Goal: Information Seeking & Learning: Find specific fact

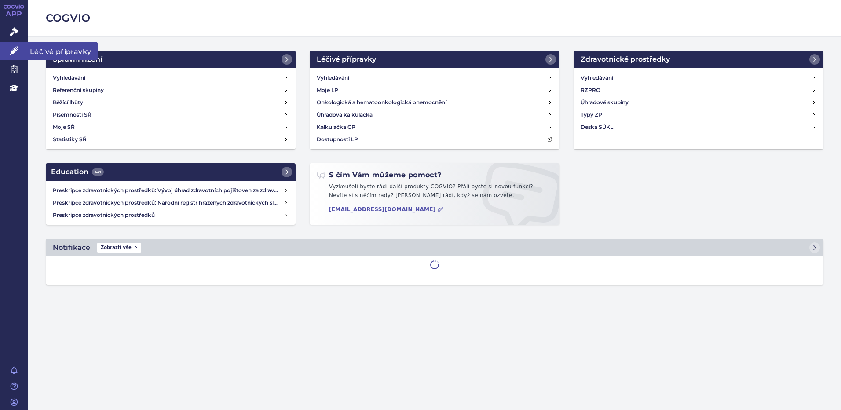
click at [15, 43] on link "Léčivé přípravky" at bounding box center [14, 51] width 28 height 18
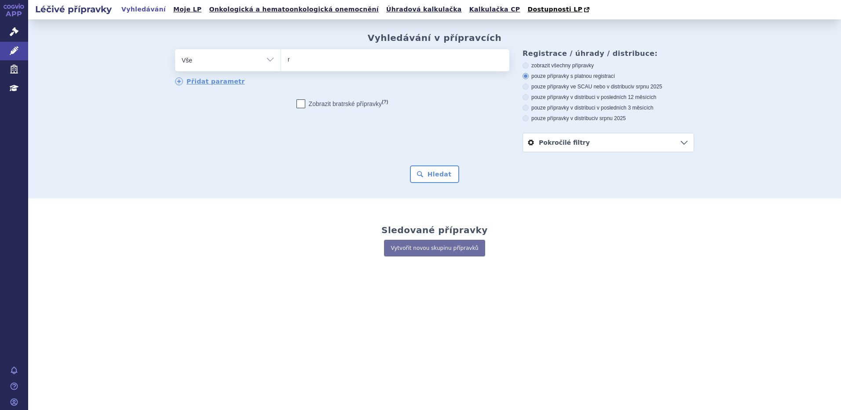
type input "re"
type input "rem"
type input "remi"
type input "remiva"
type input "remivad"
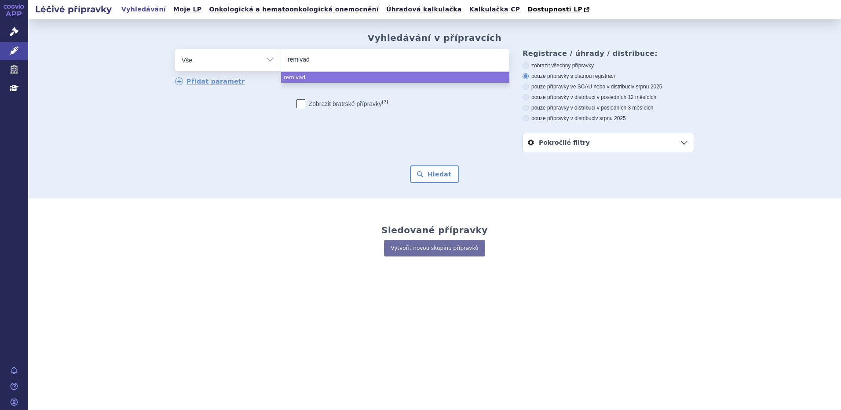
type input "remivade"
type input "remiva"
type input "remiv"
type input "remi"
type input "remic"
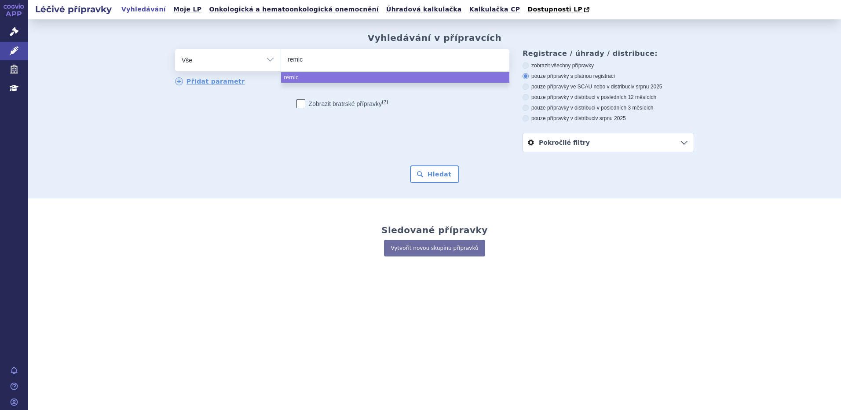
type input "[PERSON_NAME]"
type input "remicad"
type input "[MEDICAL_DATA]"
select select "[MEDICAL_DATA]"
click at [432, 176] on button "Hledat" at bounding box center [435, 174] width 50 height 18
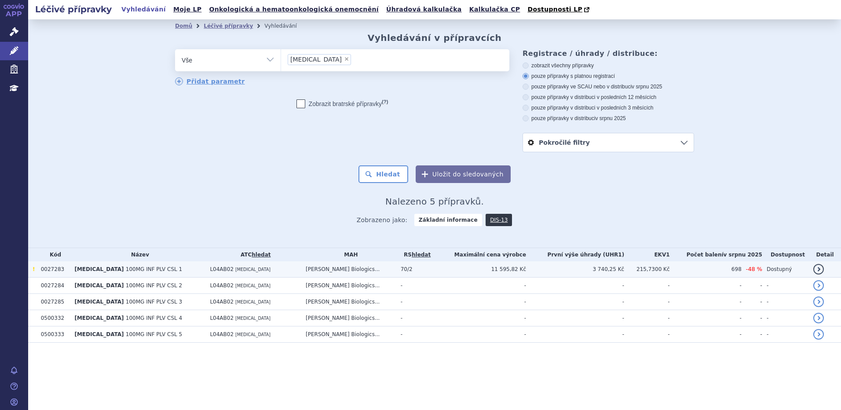
click at [61, 269] on td "0027283" at bounding box center [54, 269] width 34 height 16
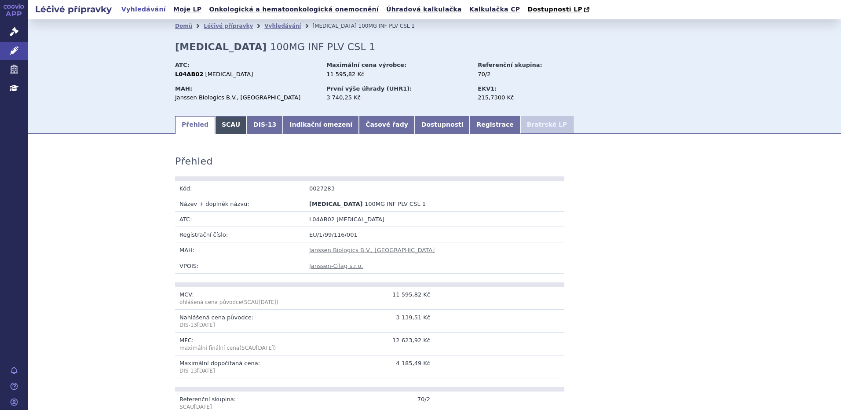
click at [223, 127] on link "SCAU" at bounding box center [231, 125] width 32 height 18
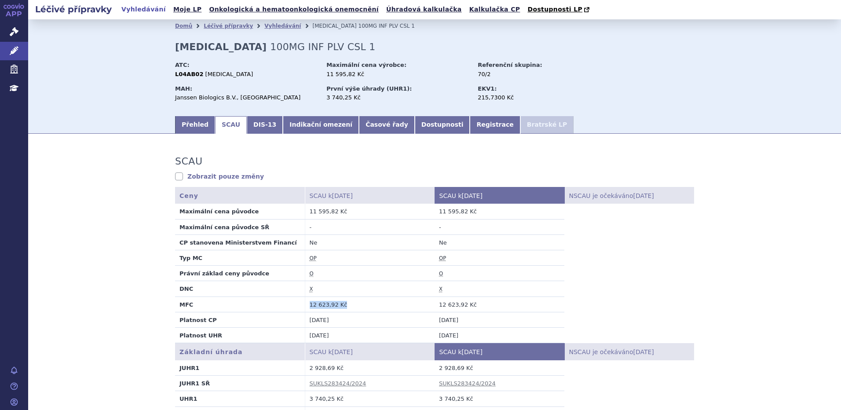
drag, startPoint x: 346, startPoint y: 301, endPoint x: 288, endPoint y: 297, distance: 58.2
click at [288, 297] on tr "MFC 12 623,92 Kč 12 623,92 Kč" at bounding box center [434, 304] width 519 height 15
